Goal: Check status: Check status

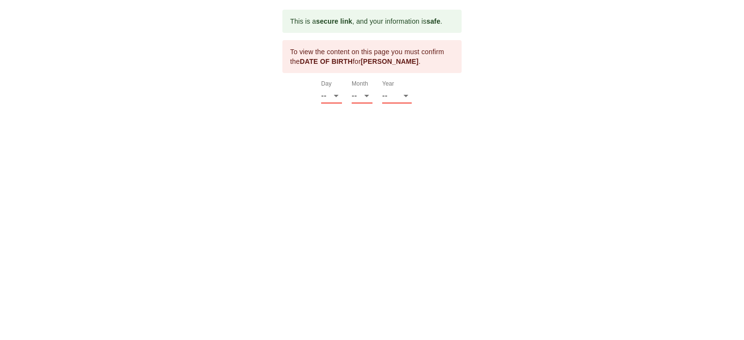
click at [320, 93] on div "This is a secure link , and your information is safe . To view the content on t…" at bounding box center [371, 57] width 179 height 94
click at [335, 92] on select "-- 01 02 03 04 05 06 07 08 09 10 11 12 13 14 15 16 17 18 19 20 21 22 23 24 25 2…" at bounding box center [331, 95] width 21 height 15
select select "06"
click at [321, 88] on select "-- 01 02 03 04 05 06 07 08 09 10 11 12 13 14 15 16 17 18 19 20 21 22 23 24 25 2…" at bounding box center [331, 95] width 21 height 15
click at [362, 101] on select "-- 01 02 03 04 05 06 07 08 09 10 11 12" at bounding box center [361, 95] width 21 height 15
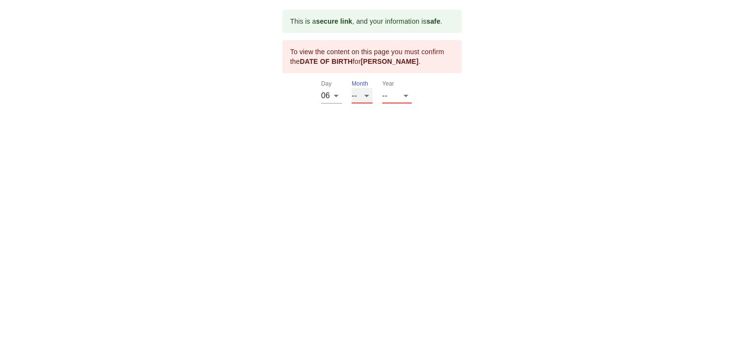
select select "01"
click at [351, 88] on select "-- 01 02 03 04 05 06 07 08 09 10 11 12" at bounding box center [361, 95] width 21 height 15
click at [395, 92] on select "-- 2025 2024 2023 2022 2021 2020 2019 2018 2017 2016 2015 2014 2013 2012 2011 2…" at bounding box center [397, 95] width 30 height 15
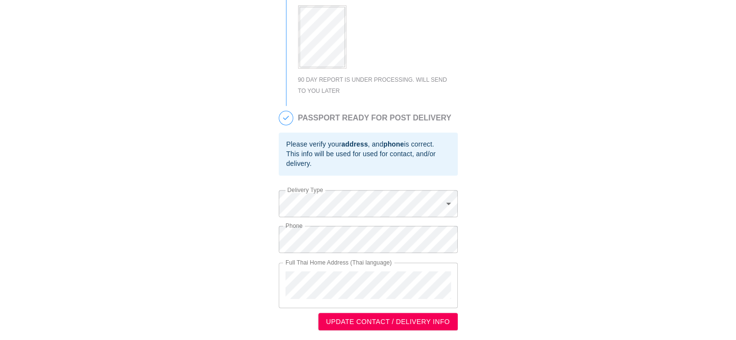
scroll to position [346, 0]
click at [415, 329] on button "UPDATE CONTACT / DELIVERY INFO" at bounding box center [388, 322] width 139 height 18
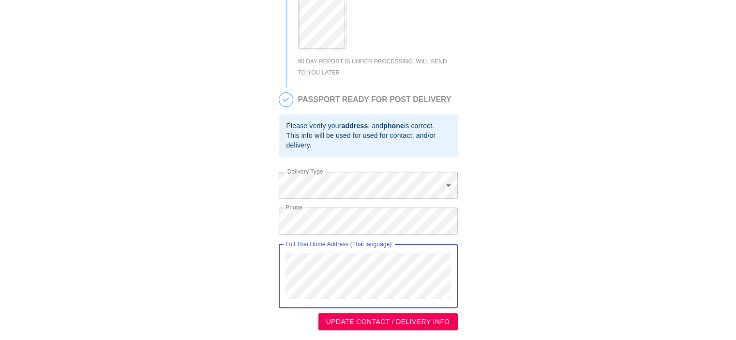
scroll to position [364, 0]
click at [418, 328] on button "UPDATE CONTACT / DELIVERY INFO" at bounding box center [388, 322] width 139 height 18
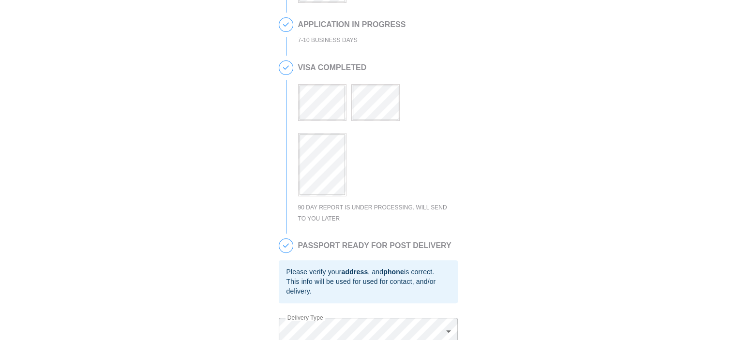
scroll to position [194, 0]
